Goal: Task Accomplishment & Management: Manage account settings

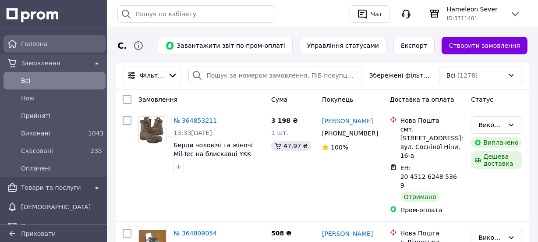
click at [71, 43] on span "Головна" at bounding box center [61, 43] width 81 height 9
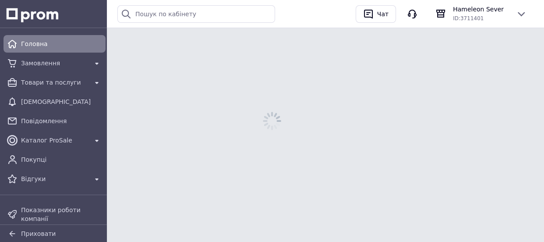
click at [71, 43] on span "Головна" at bounding box center [61, 43] width 81 height 9
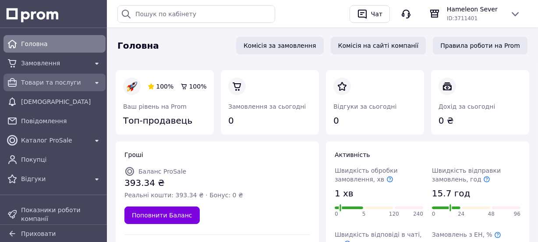
click at [55, 81] on span "Товари та послуги" at bounding box center [54, 82] width 67 height 9
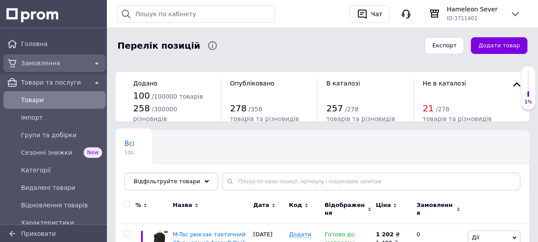
click at [47, 60] on span "Замовлення" at bounding box center [54, 63] width 67 height 9
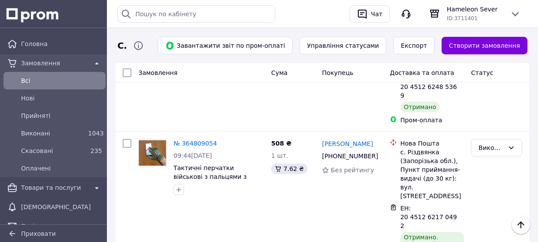
scroll to position [95, 0]
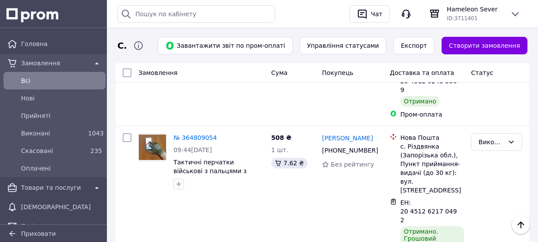
click at [98, 82] on span "Всi" at bounding box center [61, 80] width 81 height 9
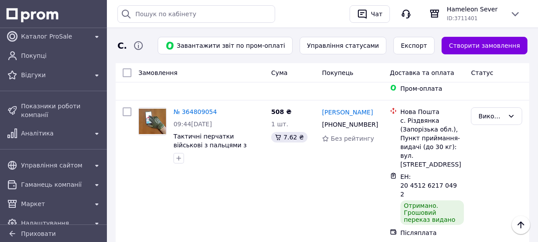
scroll to position [235, 0]
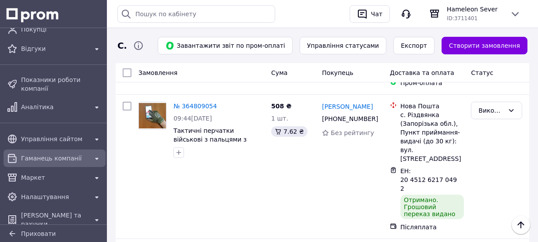
click at [101, 156] on div at bounding box center [97, 158] width 14 height 14
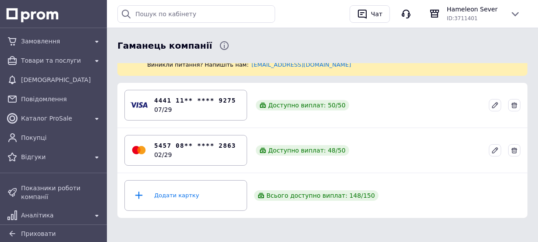
scroll to position [20, 0]
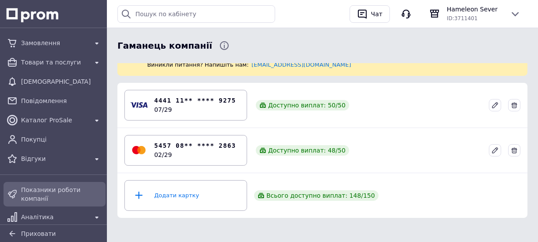
click at [39, 193] on span "Показники роботи компанії" at bounding box center [61, 194] width 81 height 18
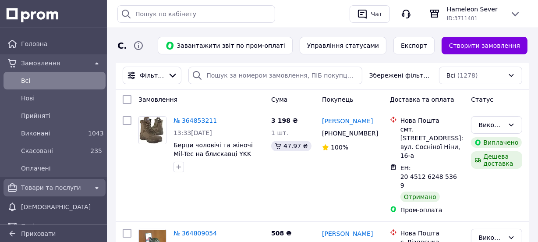
click at [57, 190] on span "Товари та послуги" at bounding box center [54, 187] width 67 height 9
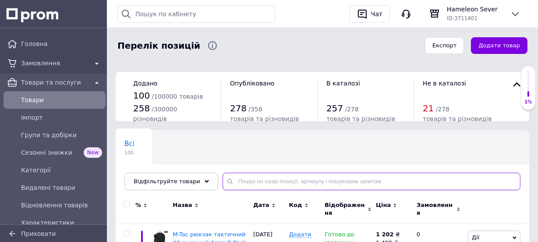
click at [280, 181] on input "text" at bounding box center [372, 182] width 298 height 18
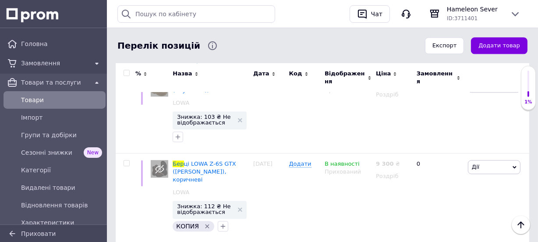
scroll to position [2030, 0]
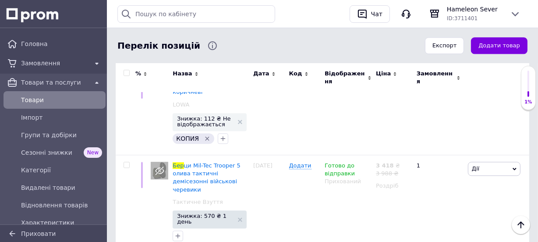
type input "бер"
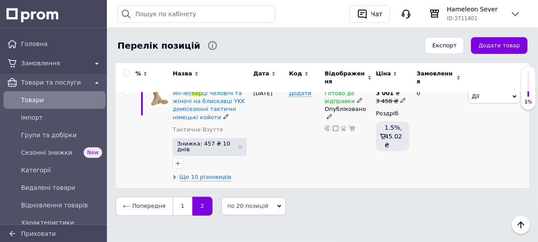
scroll to position [534, 0]
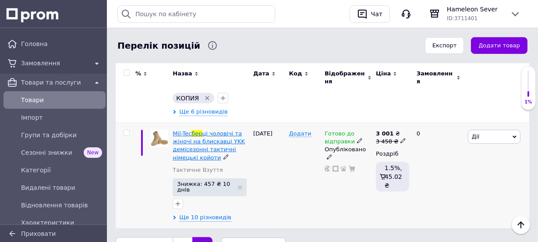
click at [197, 130] on span "ці чоловічі та жіночі на блискавці YKK демісезонні тактичні німецькі койоти" at bounding box center [209, 145] width 72 height 31
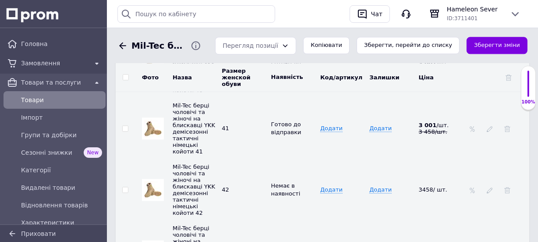
scroll to position [1907, 0]
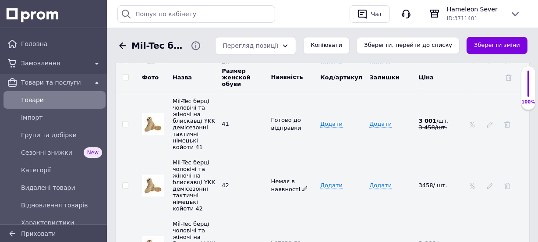
click at [302, 186] on icon at bounding box center [304, 188] width 5 height 5
click at [502, 41] on button "Зберегти зміни" at bounding box center [496, 45] width 61 height 17
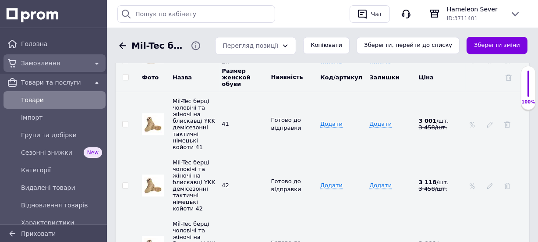
click at [52, 61] on span "Замовлення" at bounding box center [54, 63] width 67 height 9
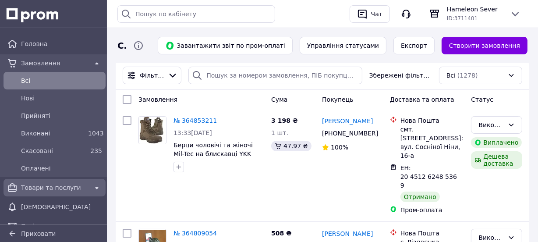
click at [70, 187] on span "Товари та послуги" at bounding box center [54, 187] width 67 height 9
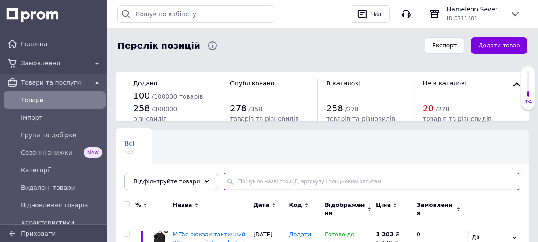
click at [243, 178] on input "text" at bounding box center [372, 182] width 298 height 18
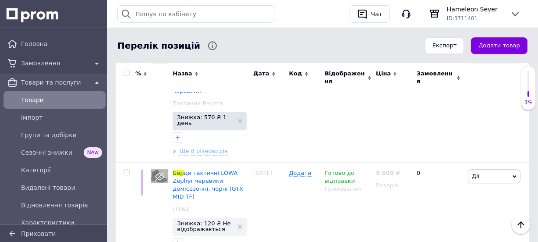
scroll to position [2011, 0]
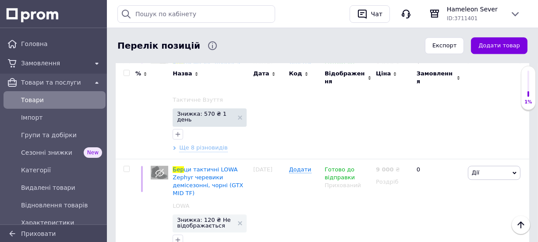
type input "бер"
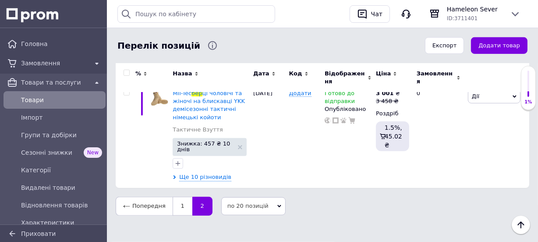
scroll to position [534, 0]
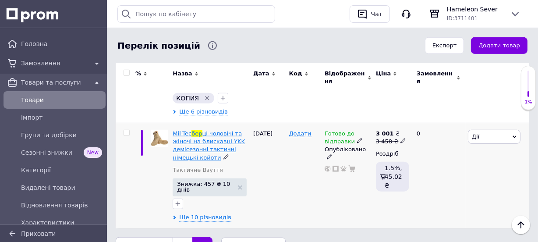
click at [216, 130] on span "ці чоловічі та жіночі на блискавці YKK демісезонні тактичні німецькі койоти" at bounding box center [209, 145] width 72 height 31
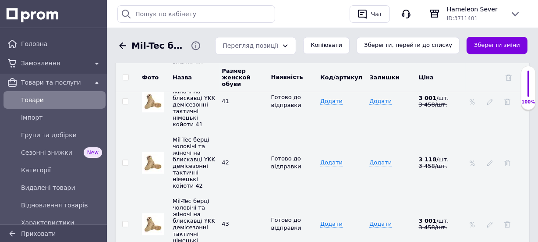
scroll to position [1939, 0]
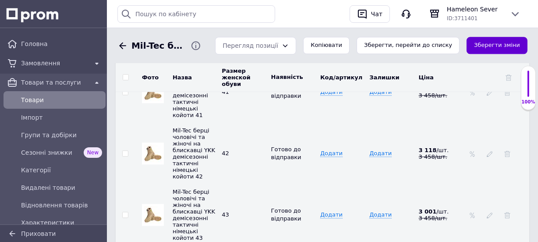
click at [520, 38] on button "Зберегти зміни" at bounding box center [496, 45] width 61 height 17
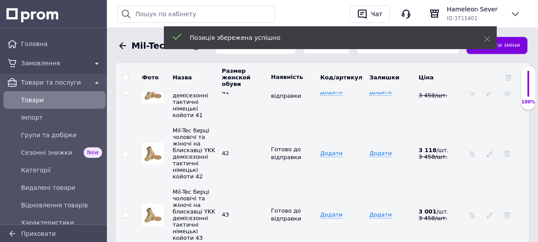
click at [123, 48] on icon at bounding box center [122, 45] width 11 height 11
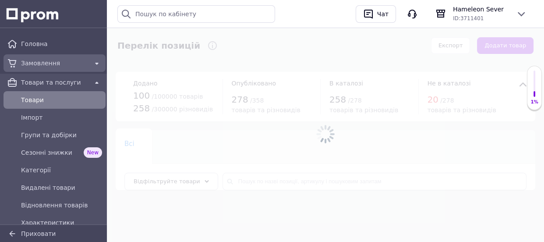
click at [63, 61] on span "Замовлення" at bounding box center [54, 63] width 67 height 9
